Goal: Task Accomplishment & Management: Manage account settings

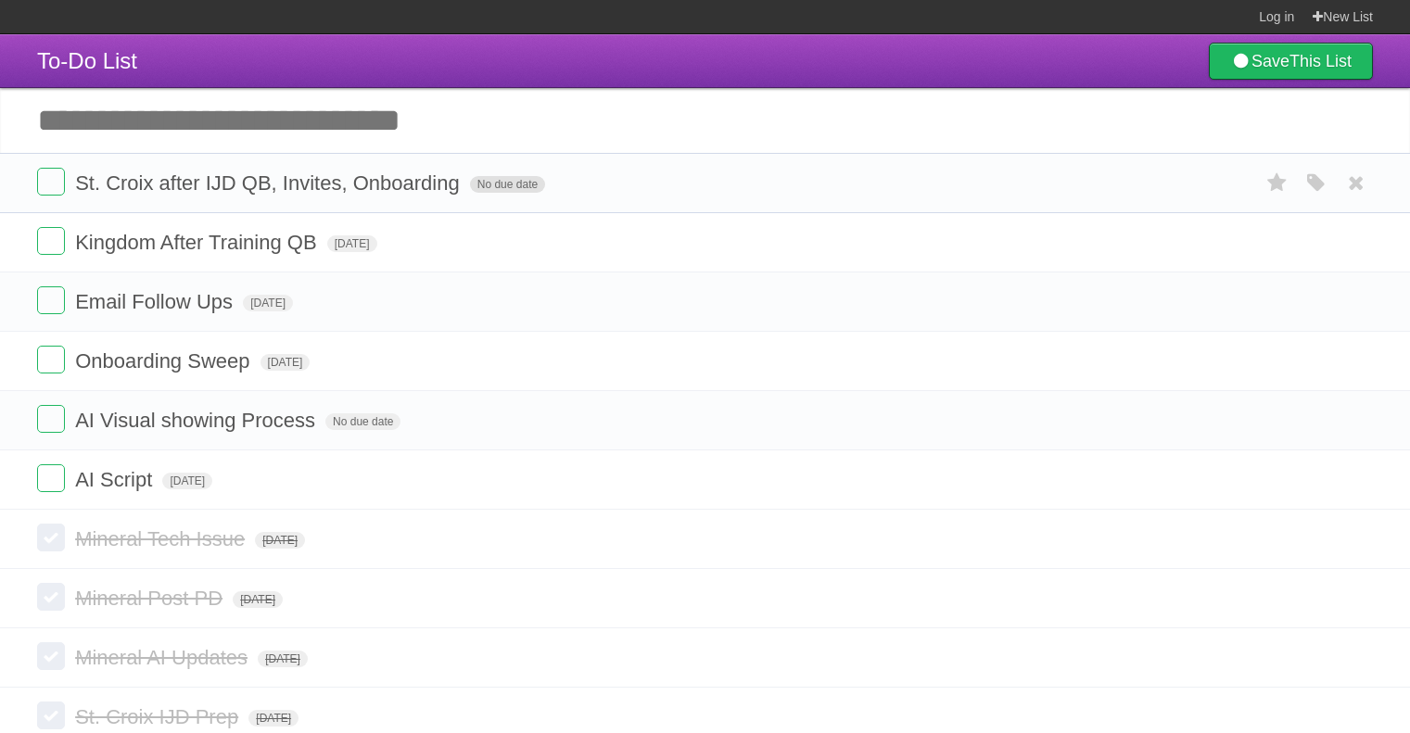
scroll to position [2, 0]
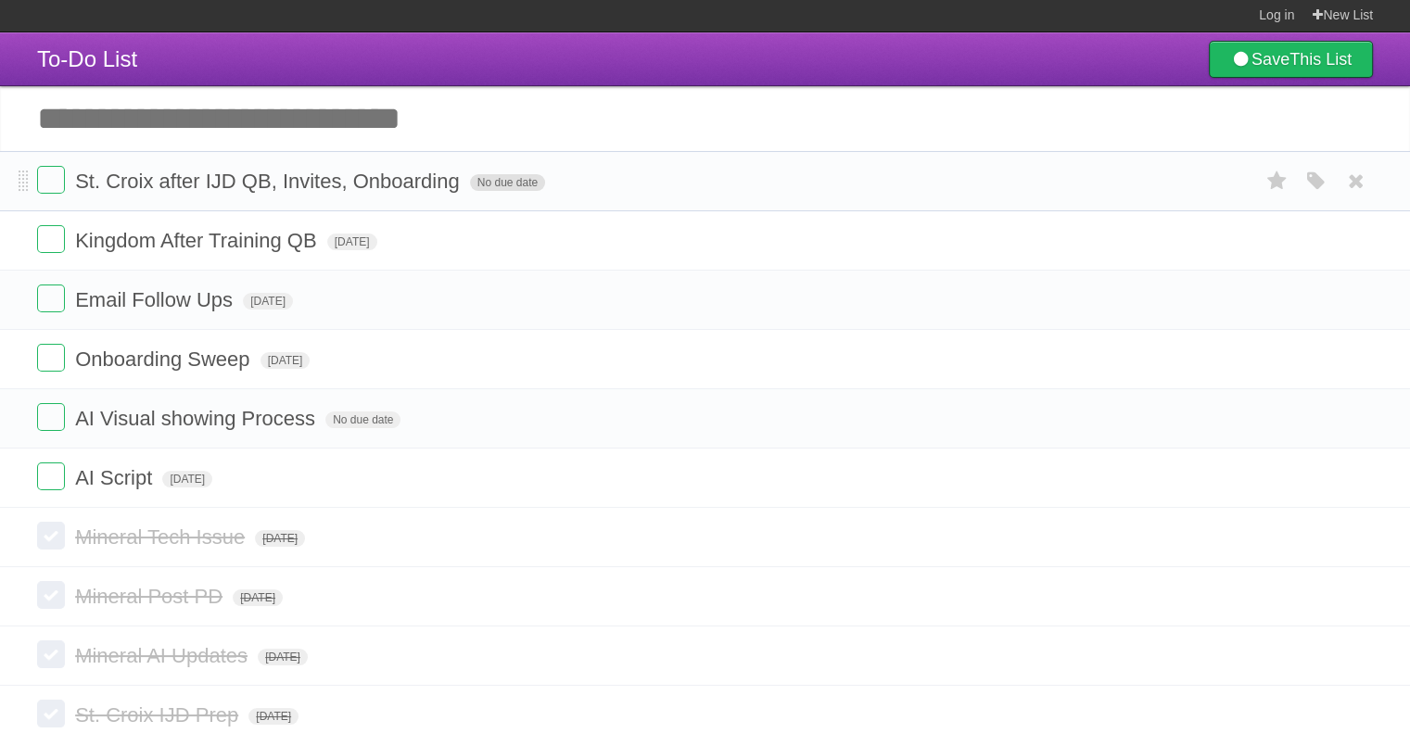
click at [511, 185] on span "No due date" at bounding box center [507, 182] width 75 height 17
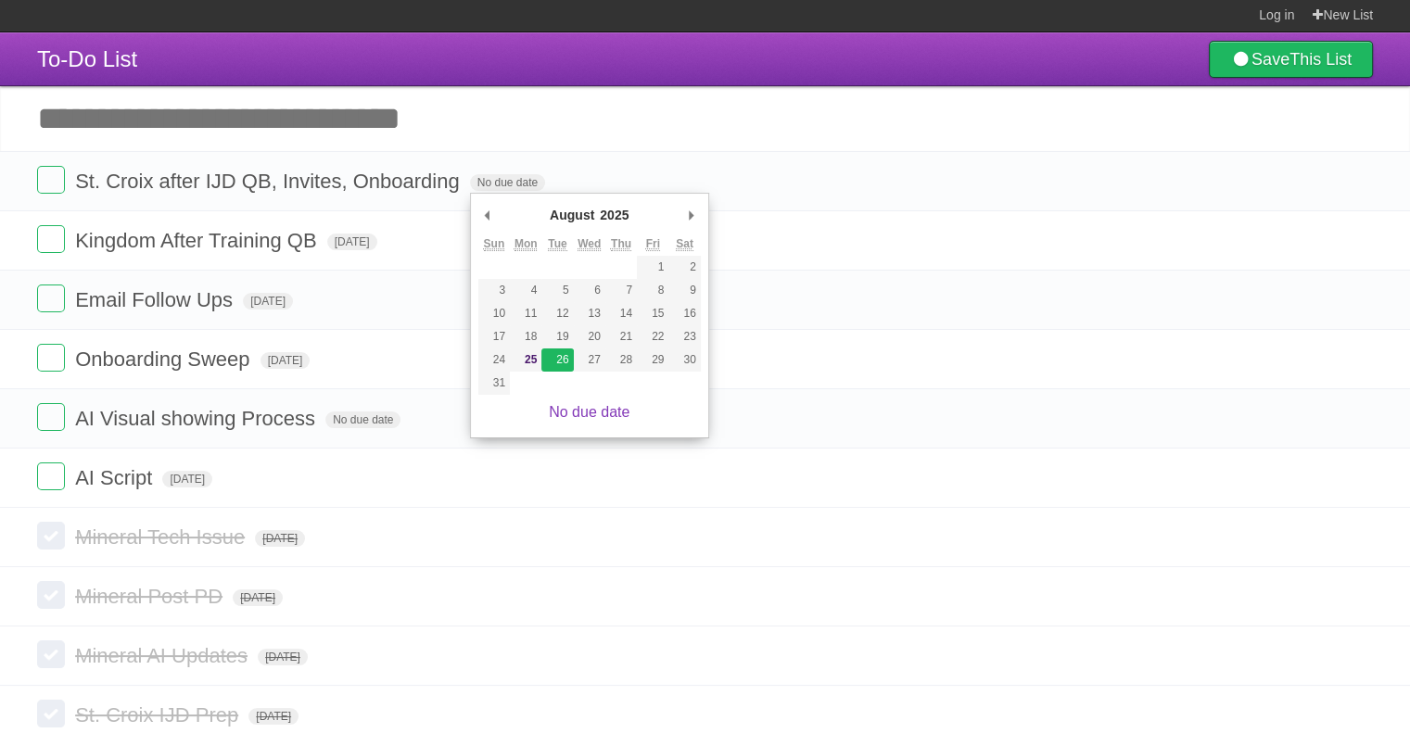
type span "[DATE]"
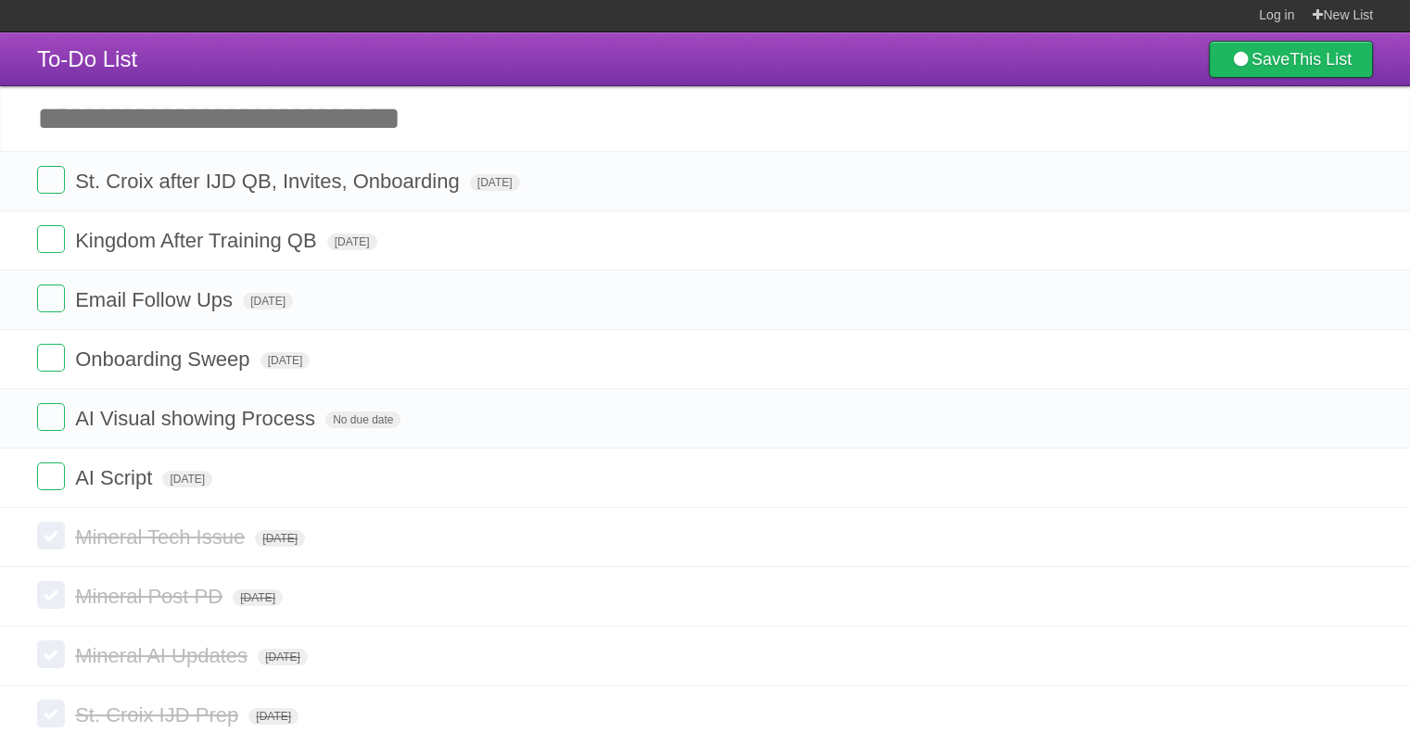
click at [508, 125] on input "Add another task" at bounding box center [705, 118] width 1410 height 65
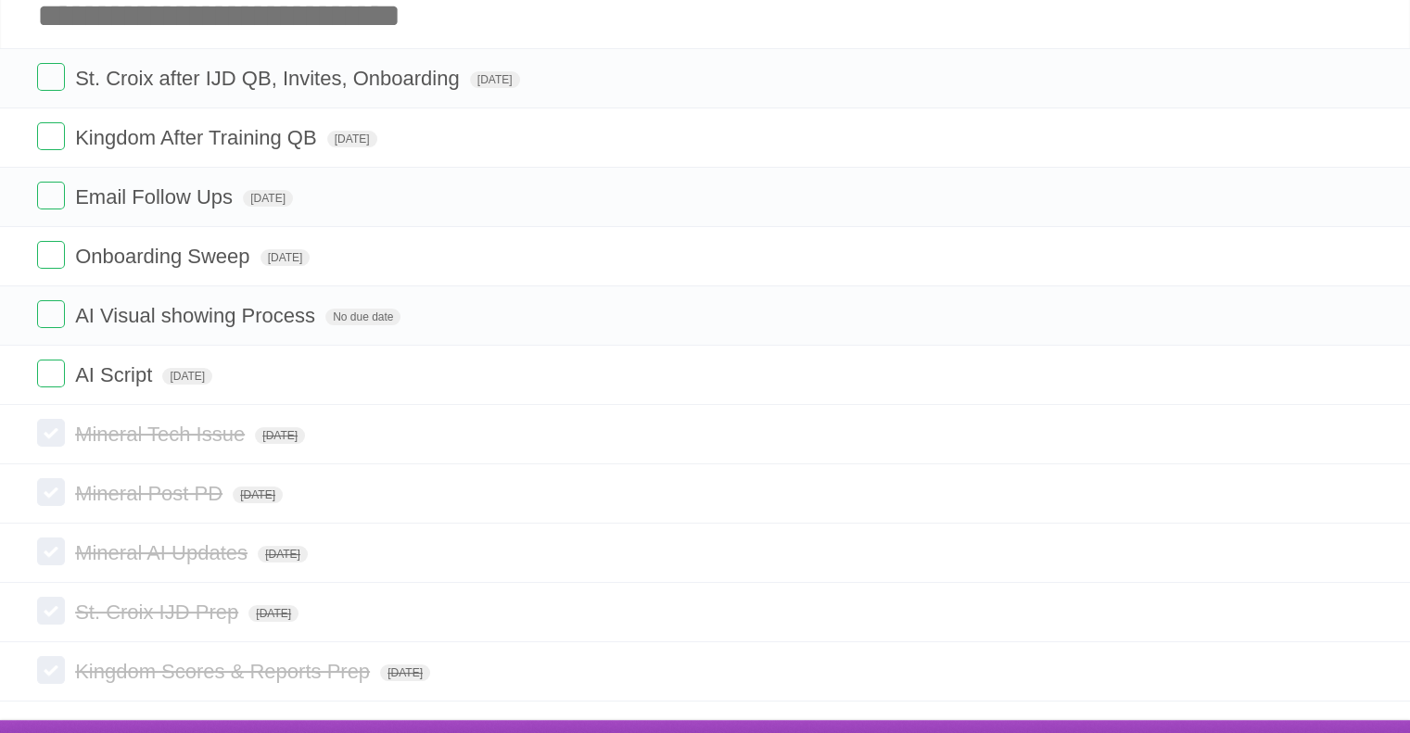
scroll to position [134, 0]
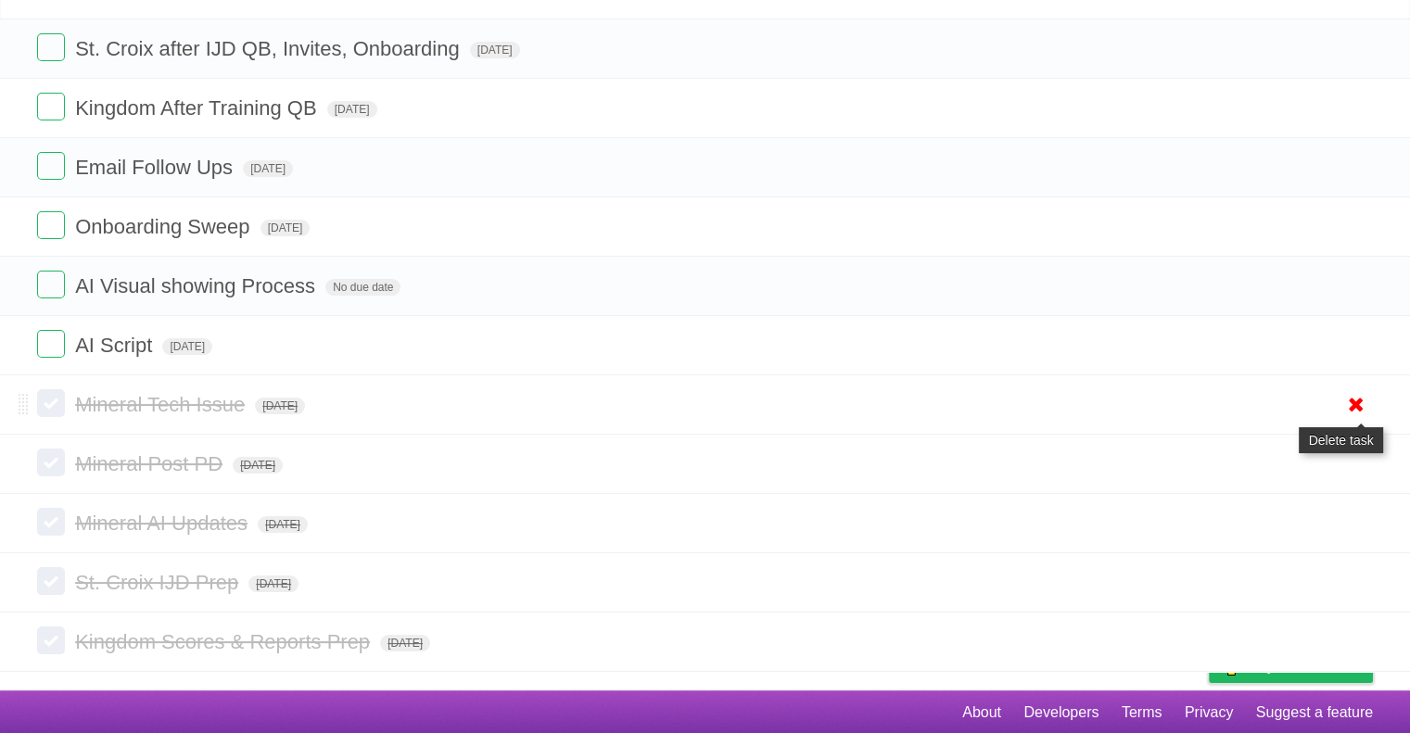
click at [1358, 401] on icon at bounding box center [1357, 404] width 26 height 31
click at [1350, 403] on icon at bounding box center [1357, 404] width 26 height 31
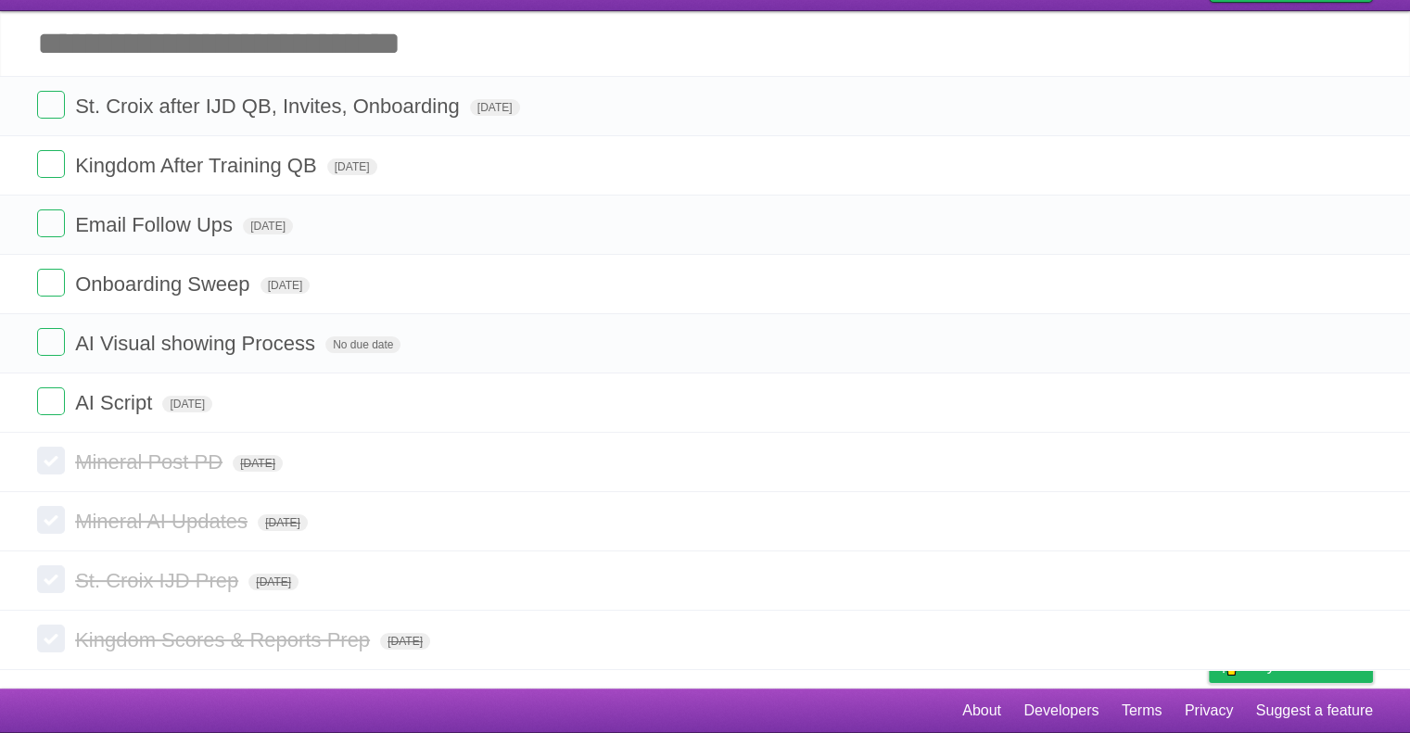
scroll to position [75, 0]
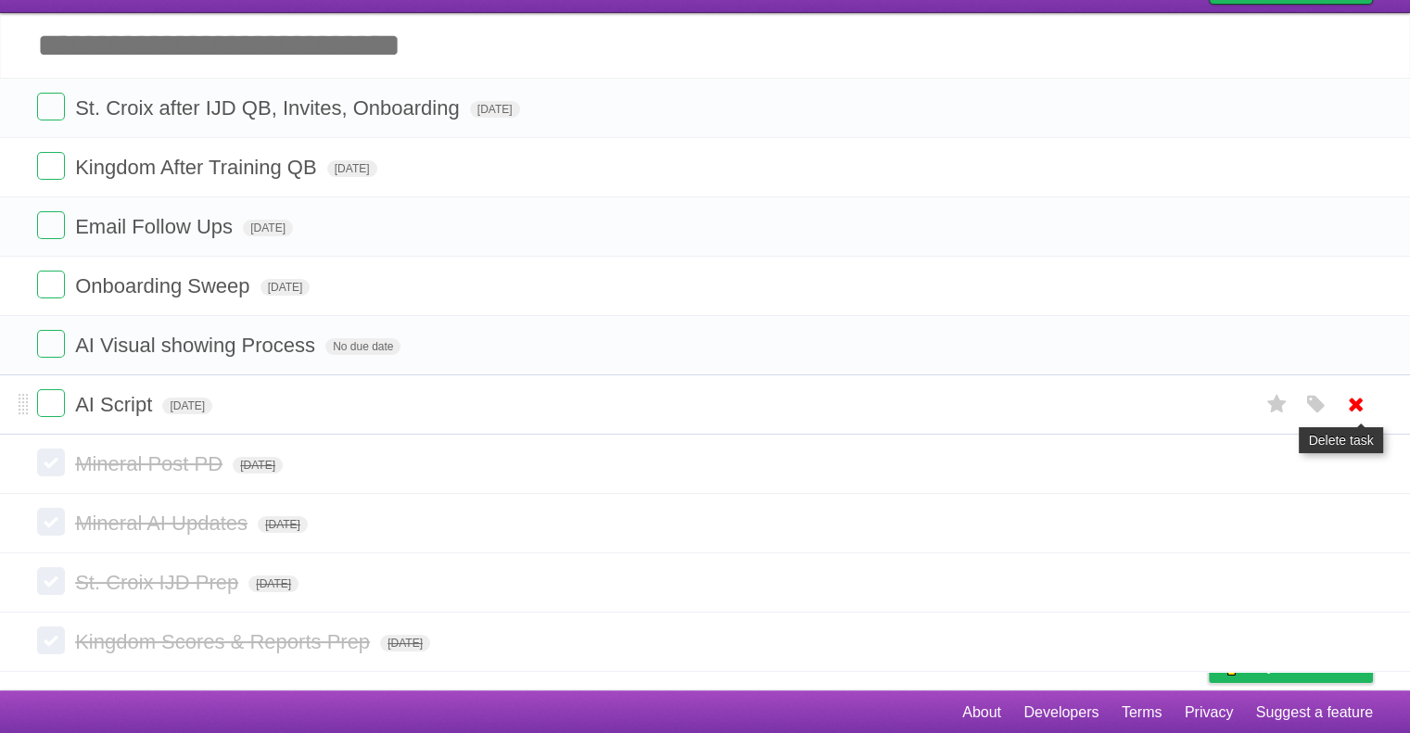
click at [1354, 402] on icon at bounding box center [1357, 404] width 26 height 31
click at [1349, 462] on icon at bounding box center [1357, 464] width 26 height 31
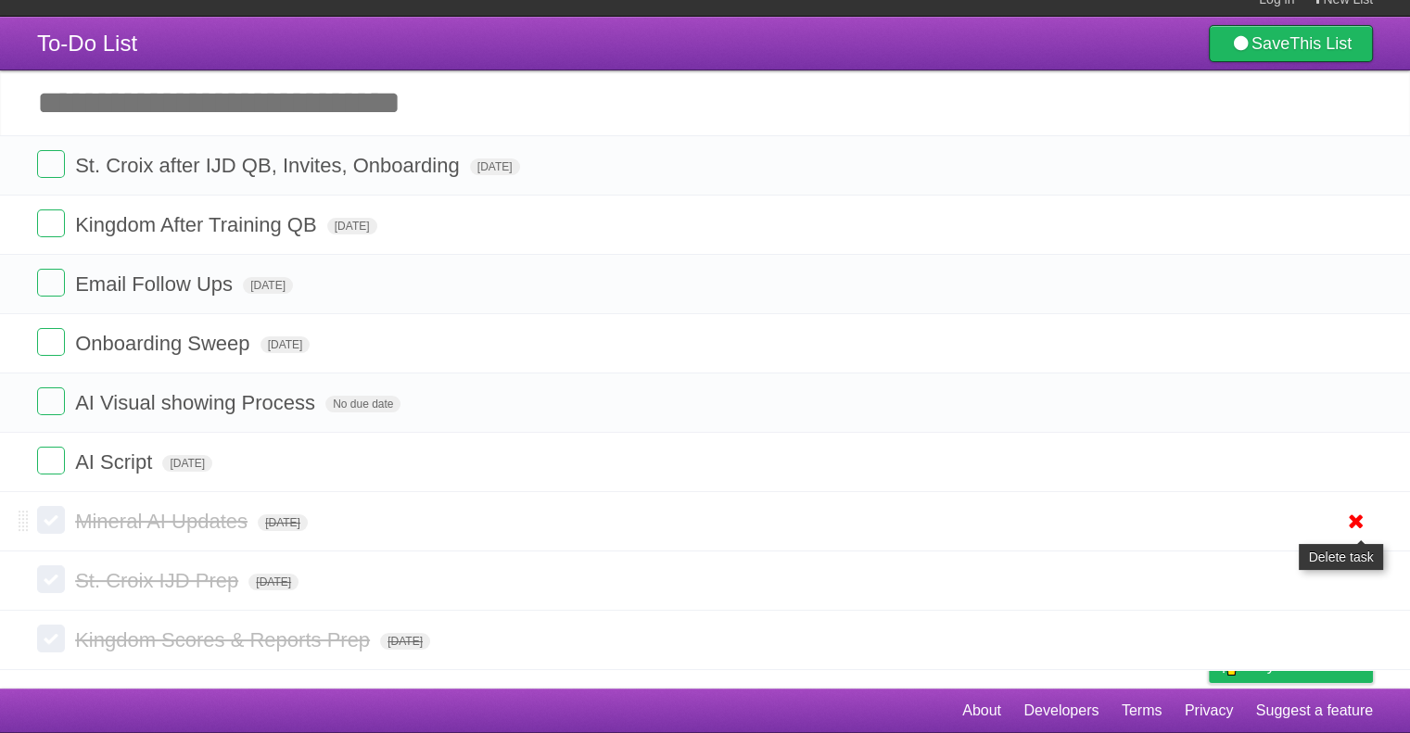
scroll to position [17, 0]
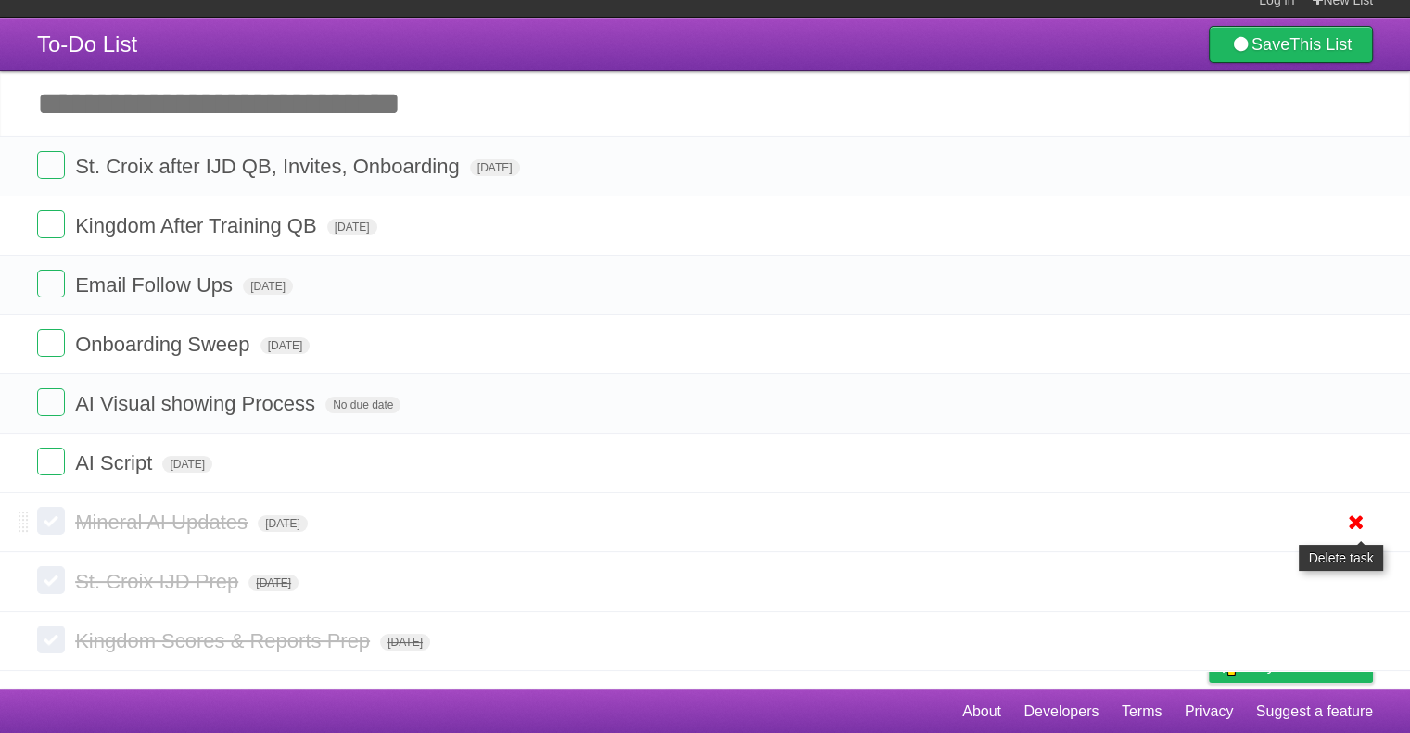
click at [1355, 528] on icon at bounding box center [1357, 522] width 26 height 31
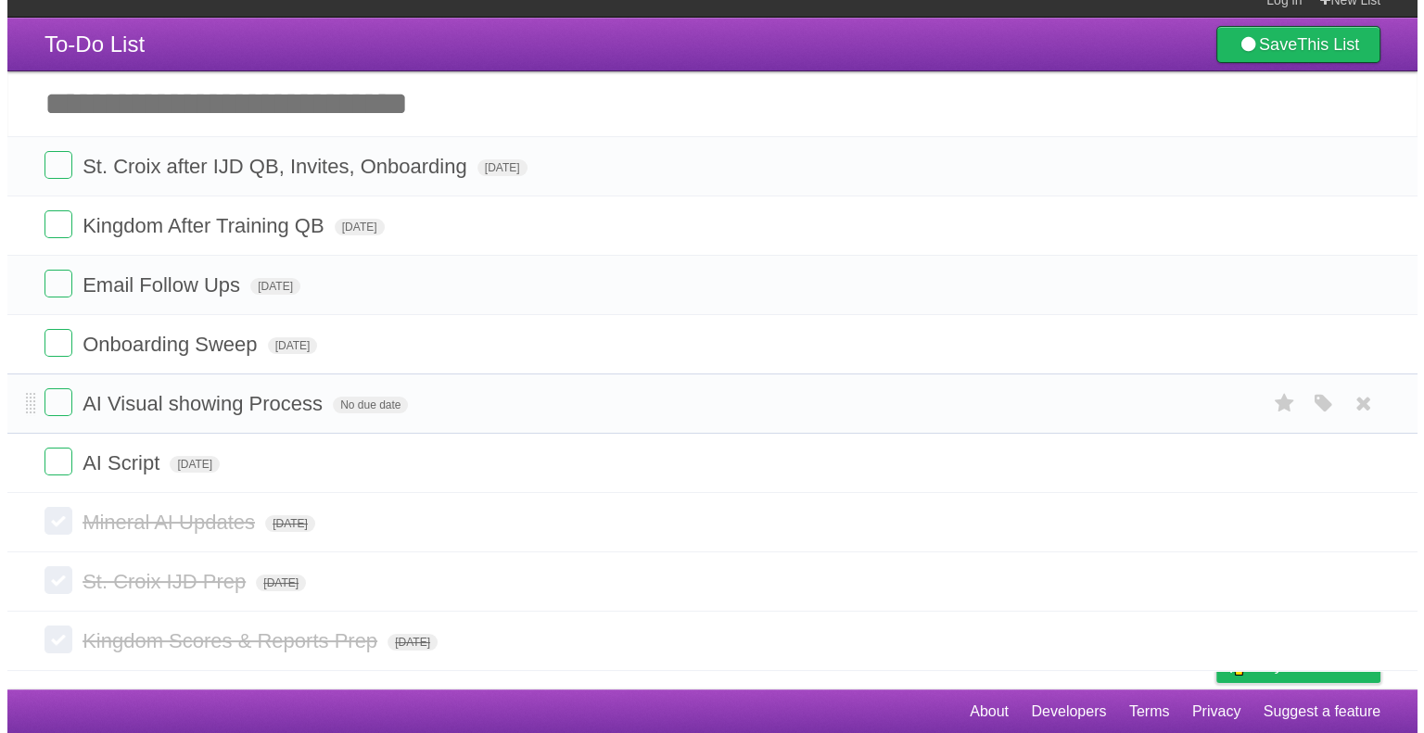
scroll to position [0, 0]
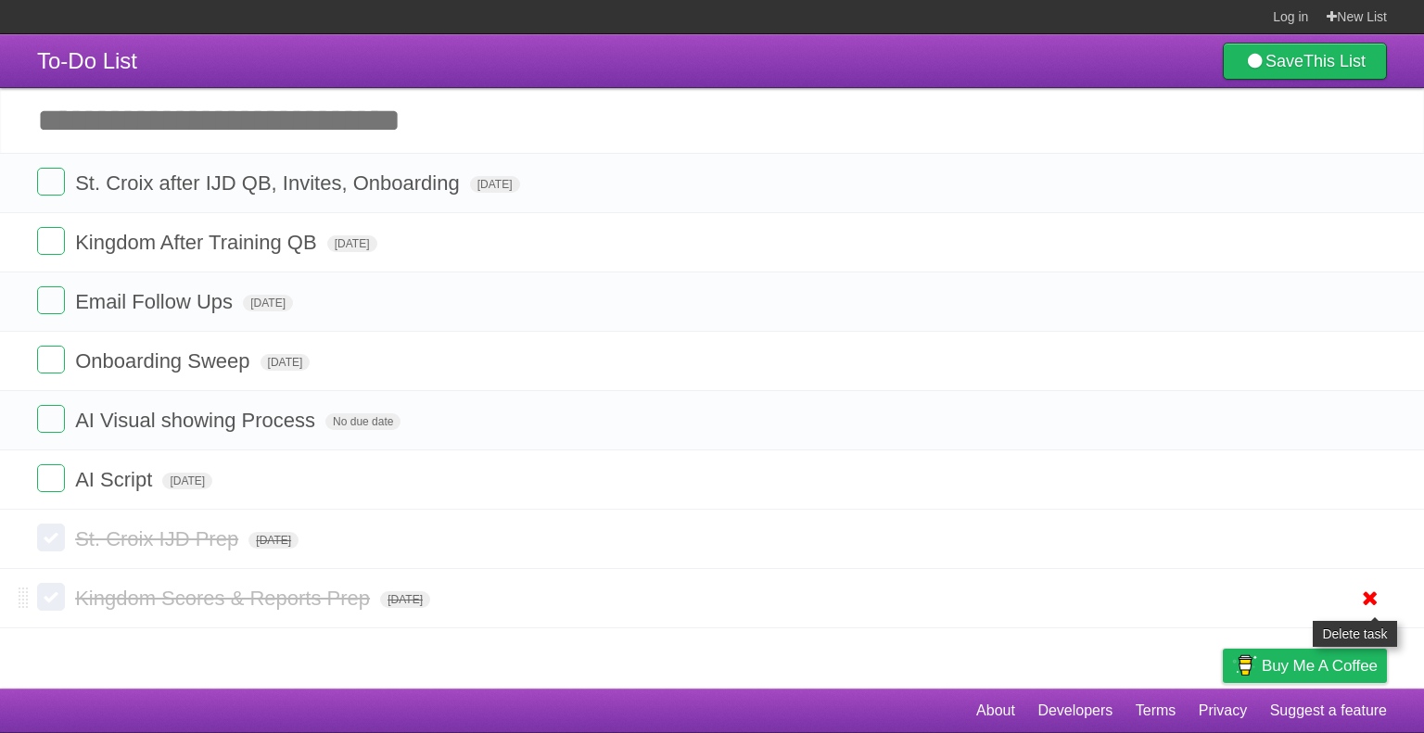
click at [1367, 607] on icon at bounding box center [1371, 598] width 26 height 31
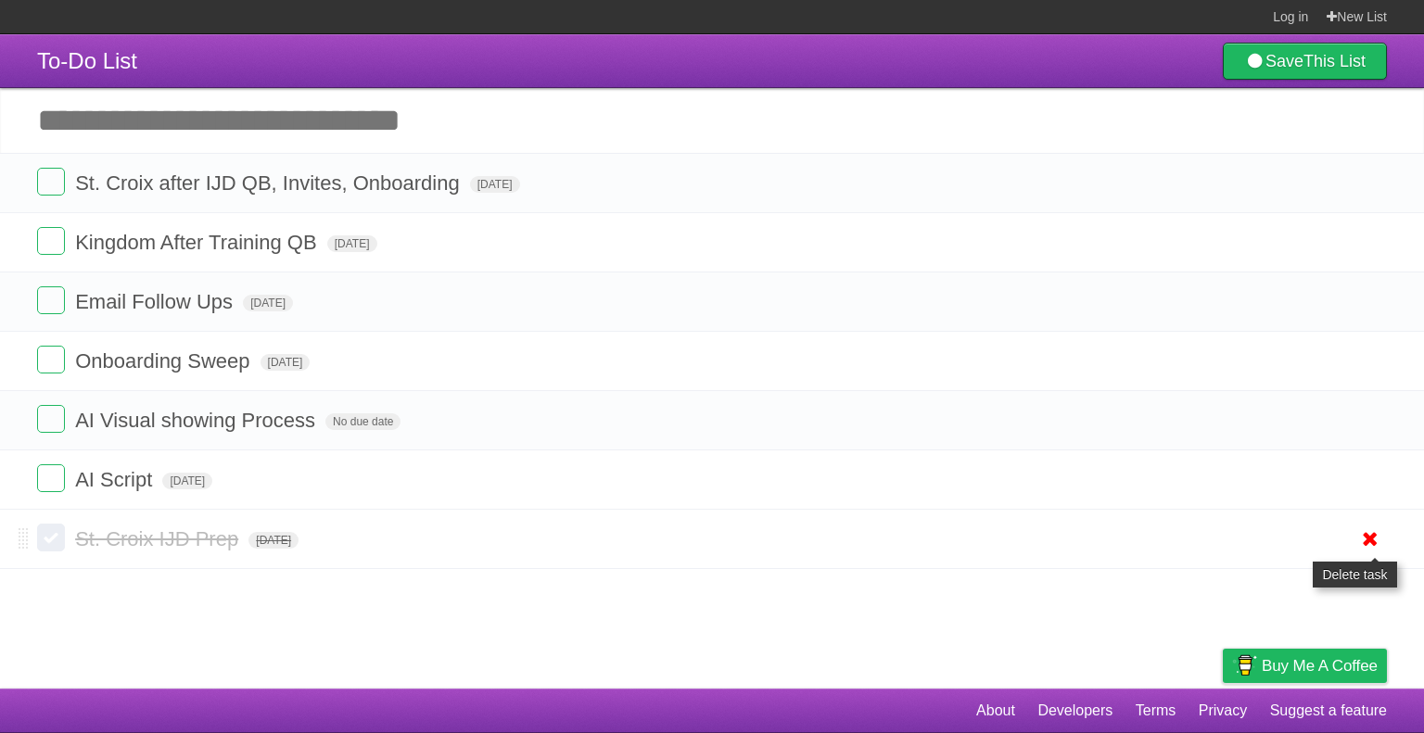
click at [1380, 529] on icon at bounding box center [1371, 539] width 26 height 31
